Goal: Transaction & Acquisition: Subscribe to service/newsletter

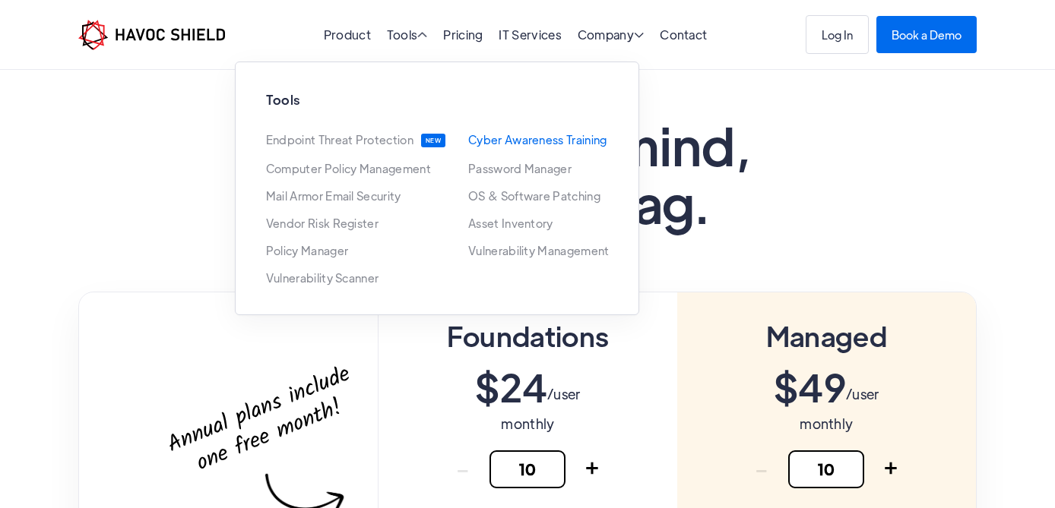
click at [495, 141] on link "Cyber Awareness Training" at bounding box center [537, 140] width 139 height 12
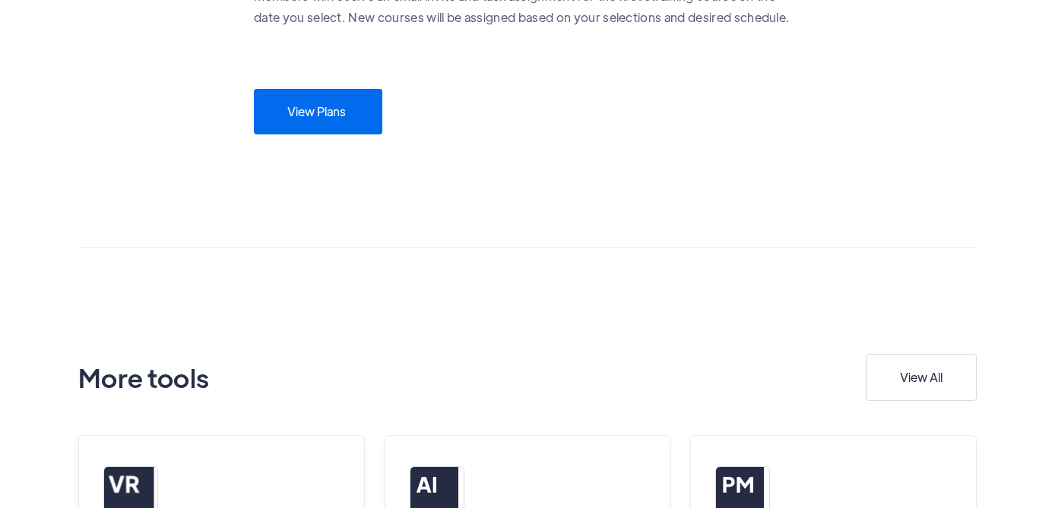
scroll to position [1247, 0]
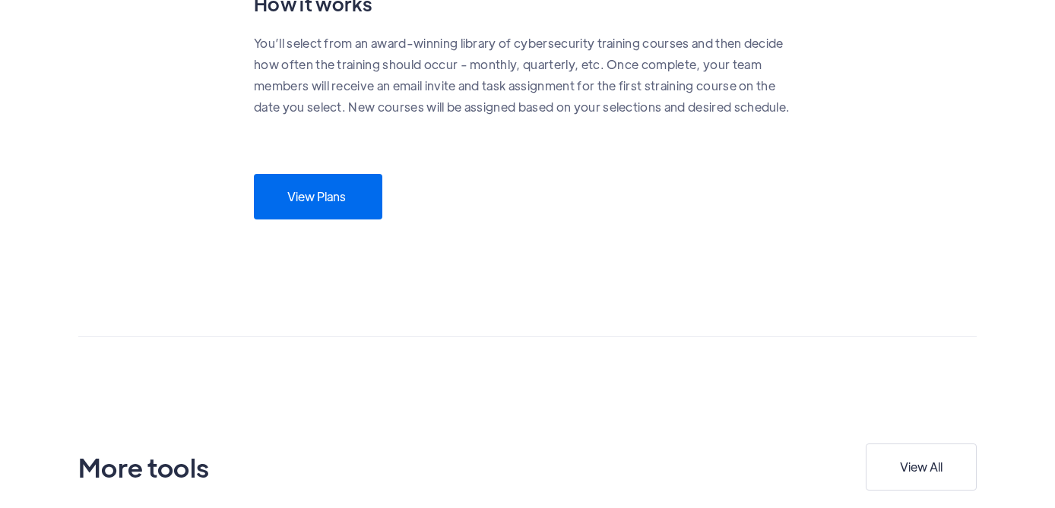
click at [298, 201] on div "View Plans" at bounding box center [316, 196] width 59 height 15
